Goal: Transaction & Acquisition: Subscribe to service/newsletter

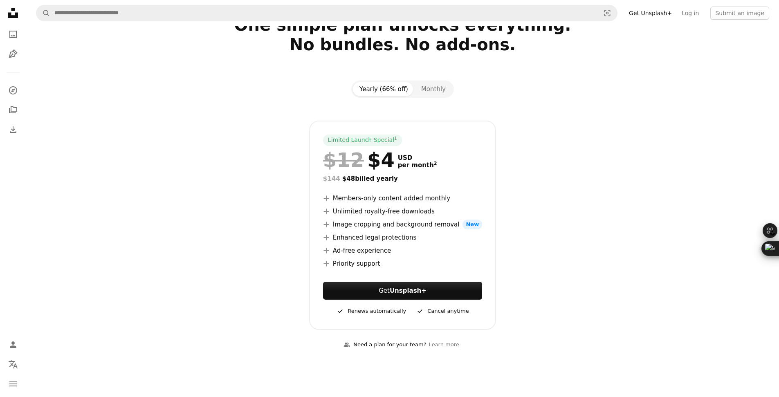
scroll to position [77, 0]
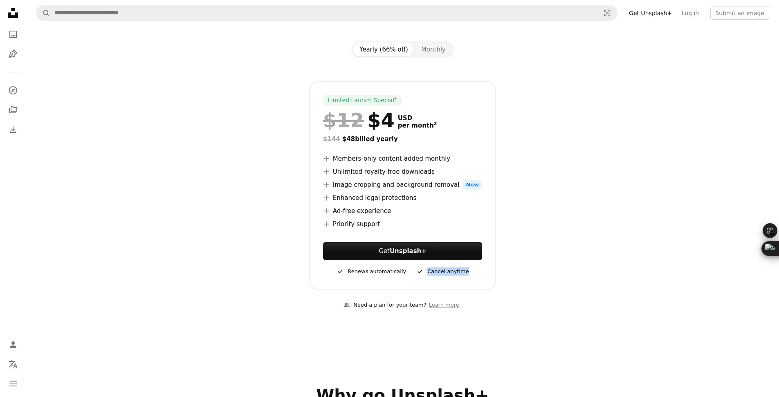
drag, startPoint x: 428, startPoint y: 271, endPoint x: 414, endPoint y: 272, distance: 13.9
click at [414, 272] on footer "A checkmark Renews automatically A checkmark Cancel anytime" at bounding box center [402, 272] width 159 height 10
click at [450, 272] on div "A checkmark Cancel anytime" at bounding box center [442, 272] width 53 height 10
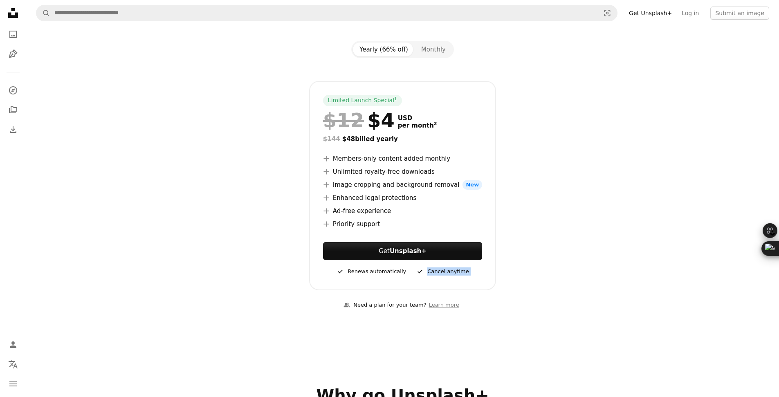
click at [560, 279] on div "Limited Launch Special 1 $12 $4 USD per month 2 $144 $48 billed yearly A plus s…" at bounding box center [403, 185] width 530 height 209
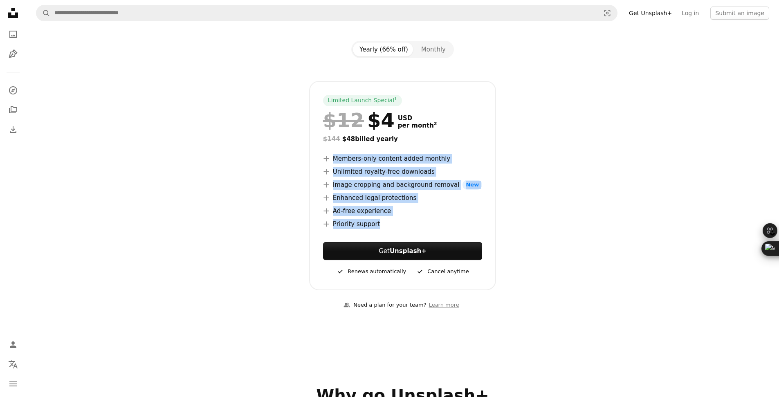
drag, startPoint x: 336, startPoint y: 160, endPoint x: 379, endPoint y: 225, distance: 78.0
click at [379, 225] on ul "A plus sign Members-only content added monthly A plus sign Unlimited royalty-fr…" at bounding box center [402, 191] width 159 height 75
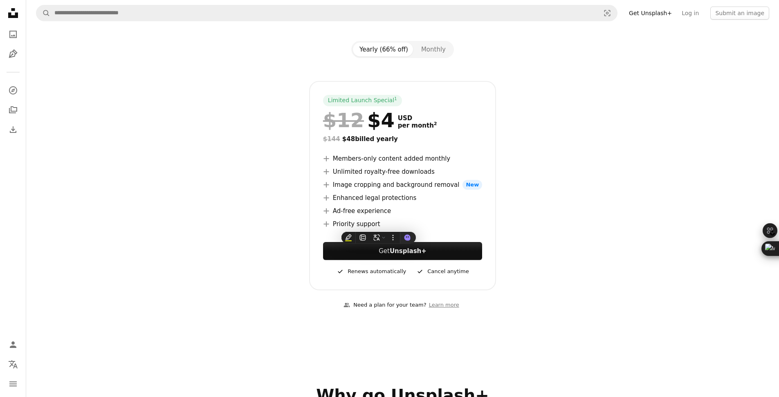
click at [579, 242] on div "Limited Launch Special 1 $12 $4 USD per month 2 $144 $48 billed yearly A plus s…" at bounding box center [403, 185] width 530 height 209
click at [658, 91] on div "Limited Launch Special 1 $12 $4 USD per month 2 $144 $48 billed yearly A plus s…" at bounding box center [403, 185] width 530 height 209
click at [436, 48] on button "Monthly" at bounding box center [434, 50] width 38 height 14
click at [379, 47] on button "Yearly (66% off)" at bounding box center [384, 50] width 62 height 14
click at [434, 47] on button "Monthly" at bounding box center [434, 50] width 38 height 14
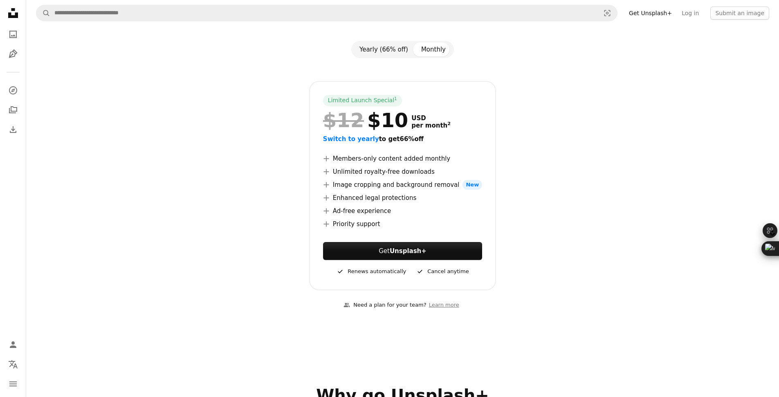
click at [385, 47] on button "Yearly (66% off)" at bounding box center [384, 50] width 62 height 14
click at [146, 71] on div at bounding box center [403, 69] width 530 height 23
